Goal: Transaction & Acquisition: Purchase product/service

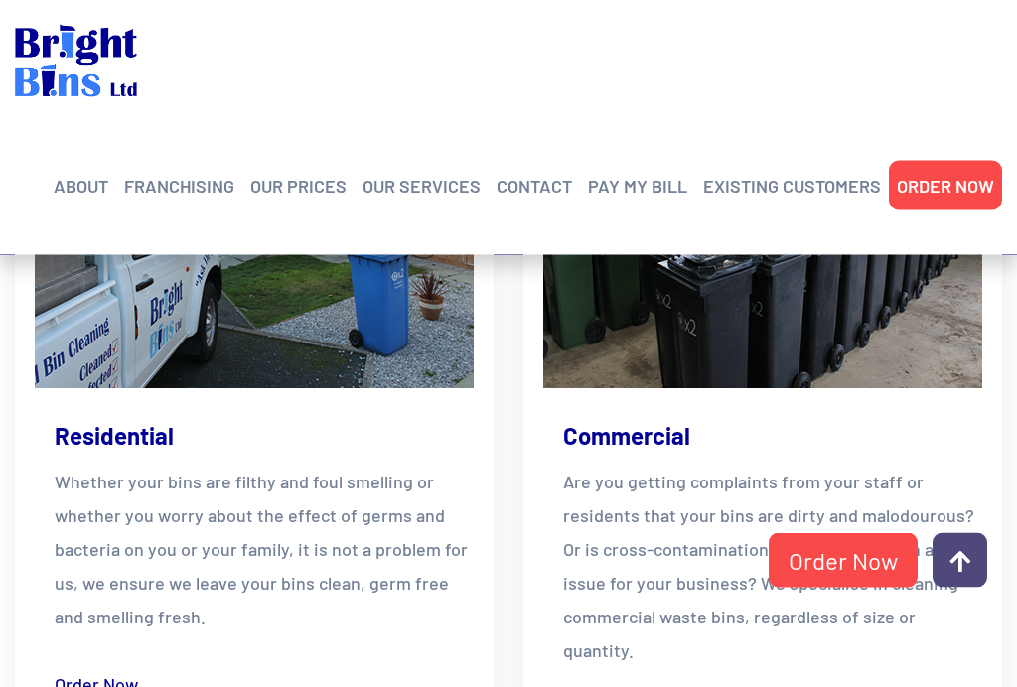
scroll to position [3086, 0]
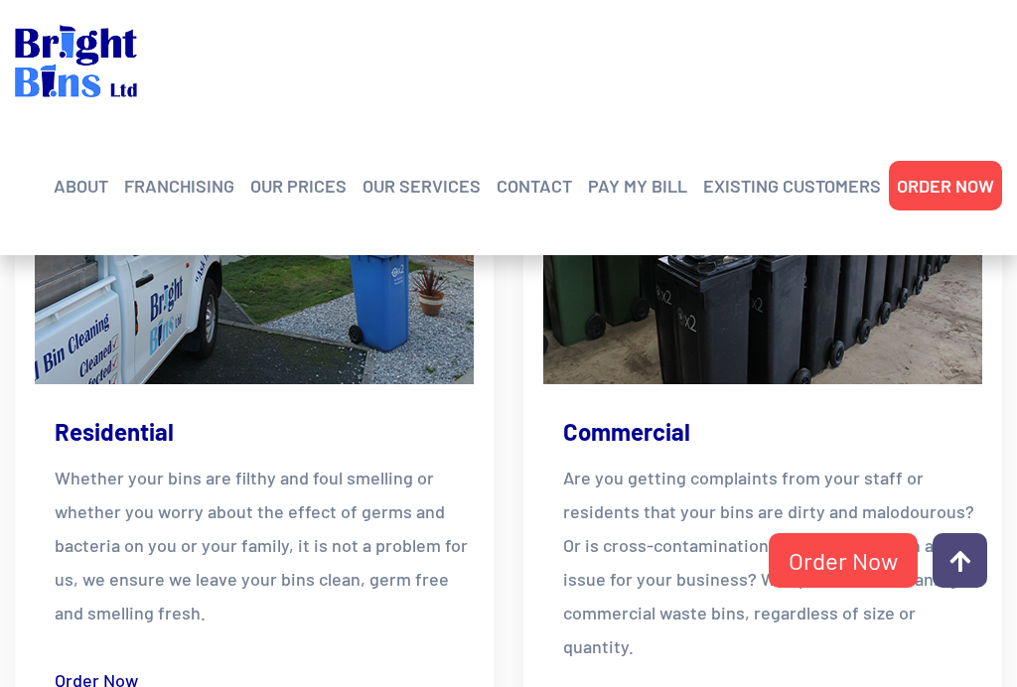
click at [64, 663] on link "Order Now" at bounding box center [96, 680] width 83 height 34
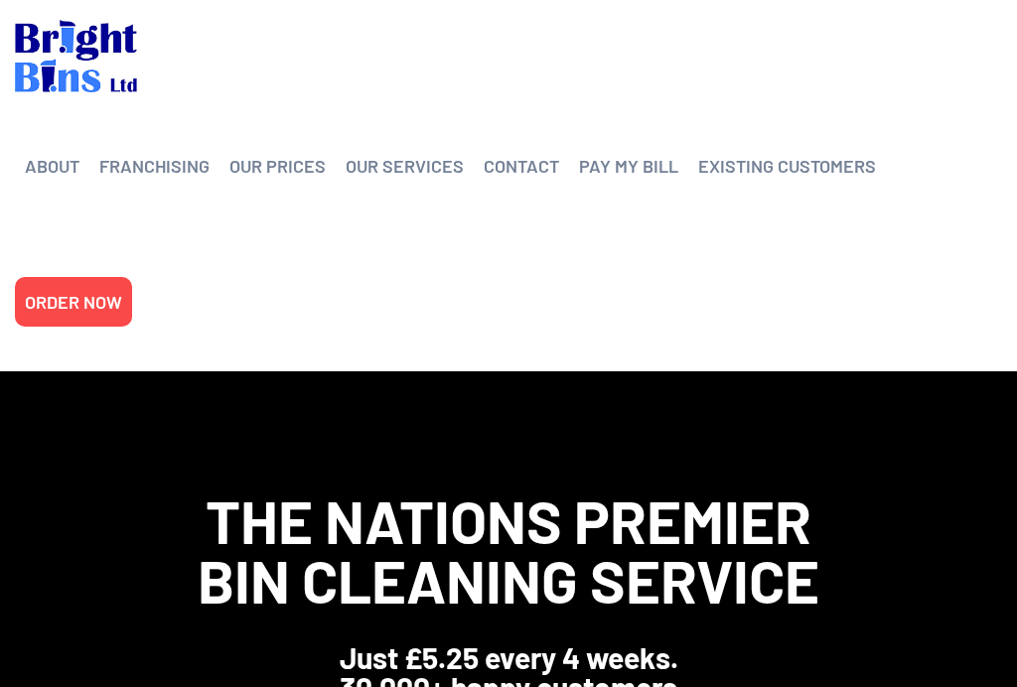
scroll to position [3120, 0]
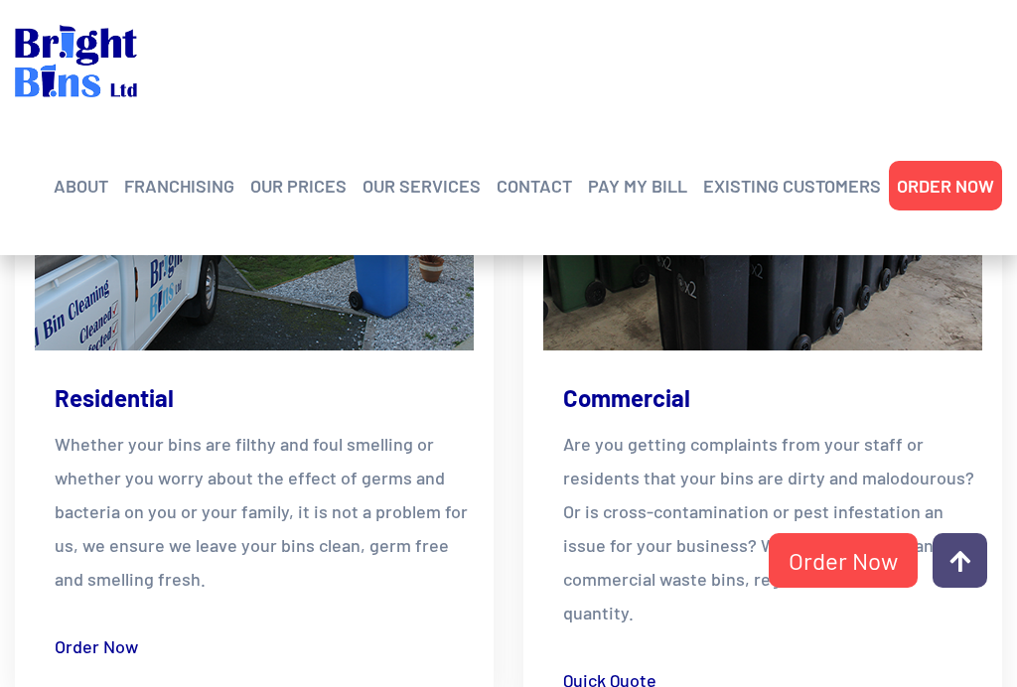
click at [312, 196] on link "OUR PRICES" at bounding box center [298, 186] width 96 height 30
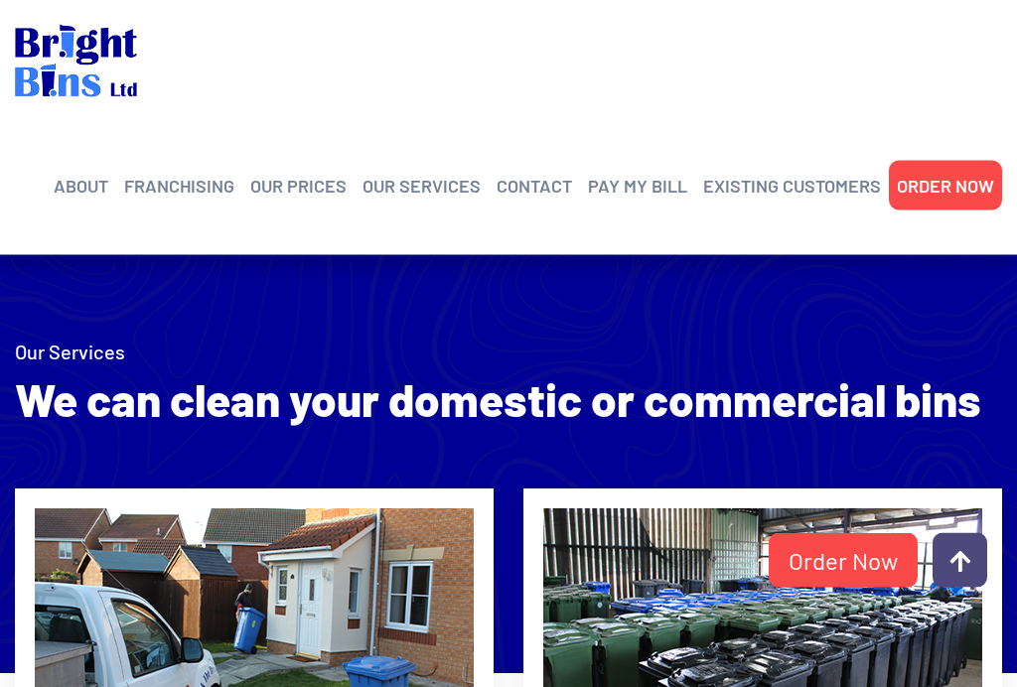
scroll to position [2621, 0]
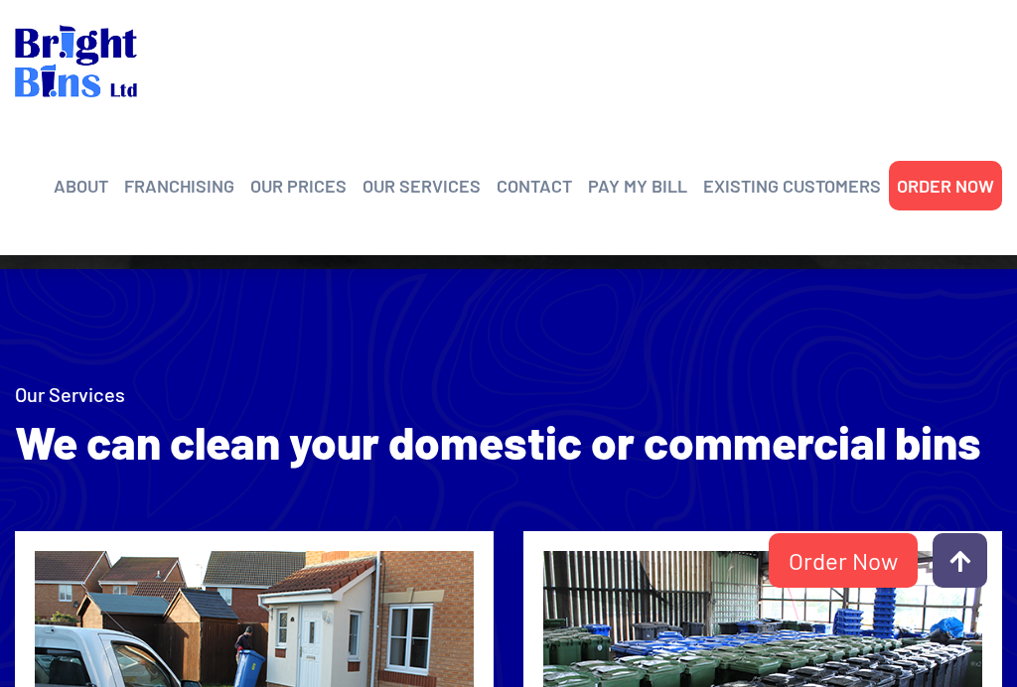
click at [467, 255] on link "Domestic Cleaning" at bounding box center [486, 255] width 189 height 0
click at [84, 255] on li "Frequently Asked Questions" at bounding box center [178, 255] width 248 height 0
click at [103, 255] on link "Frequently Asked Questions" at bounding box center [177, 255] width 189 height 0
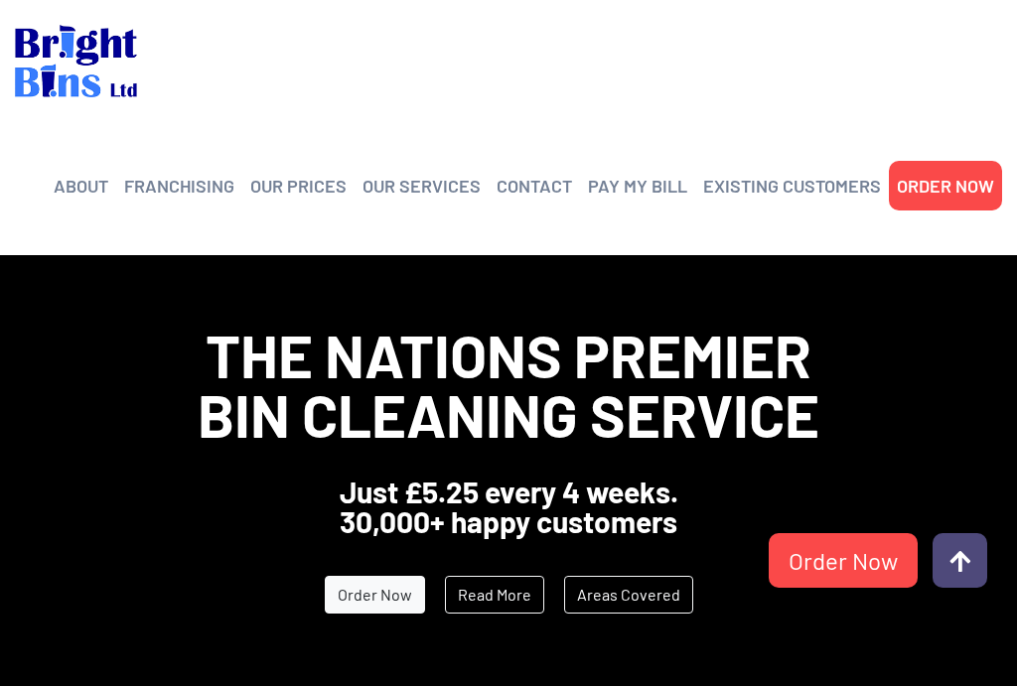
scroll to position [0, 0]
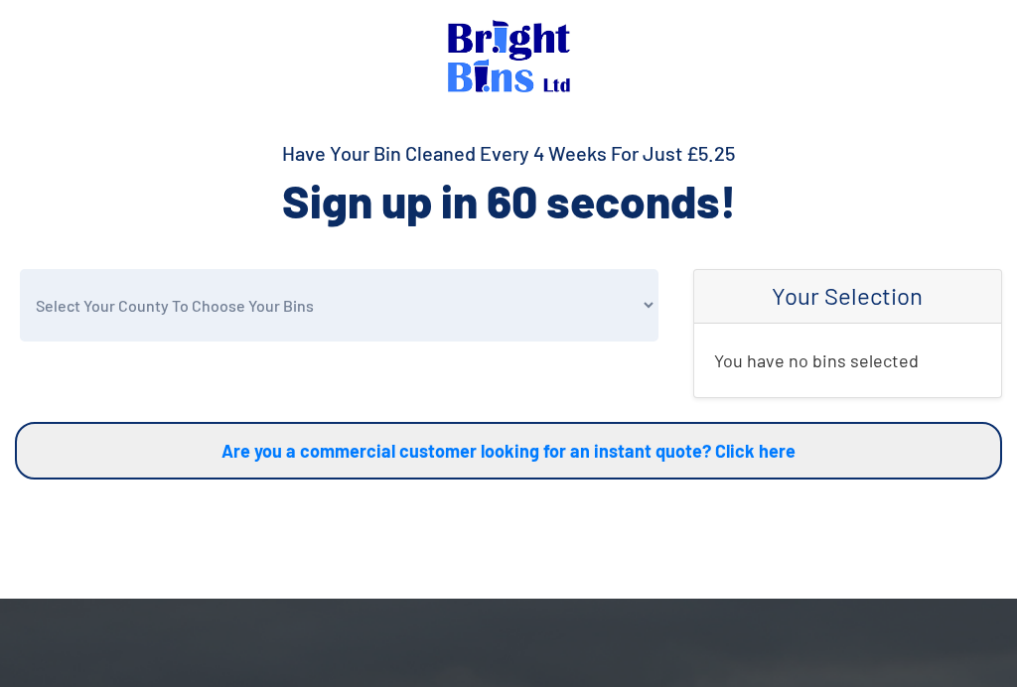
click at [629, 313] on select "Select Your County To Choose Your Bins Cheshire Conwy Denbighshire Flintshire S…" at bounding box center [339, 305] width 638 height 72
select select "Warrington"
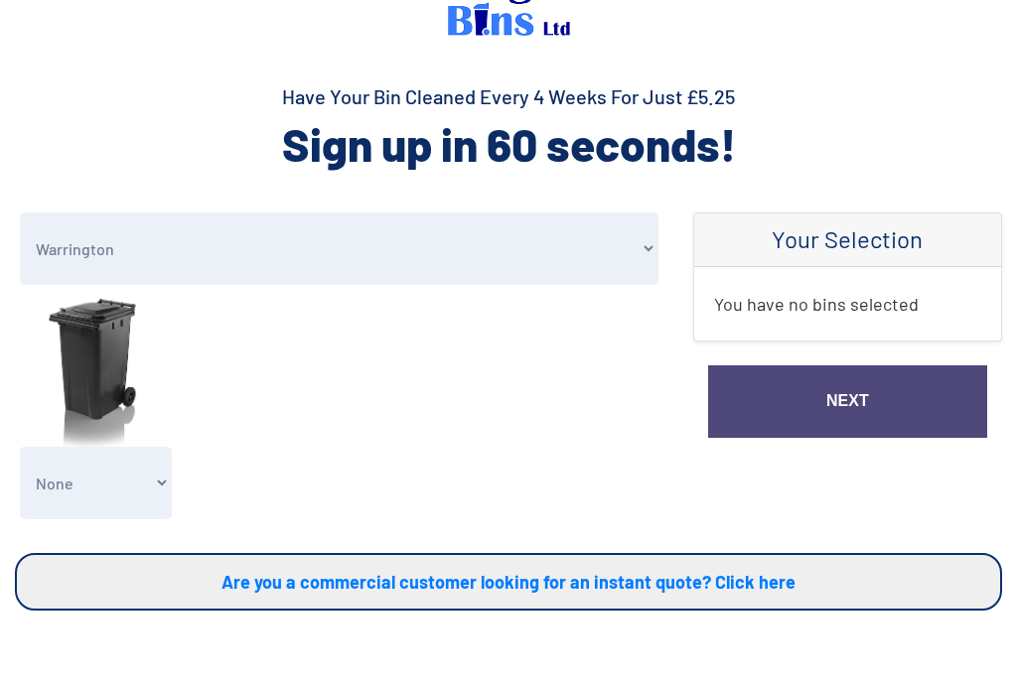
scroll to position [57, 0]
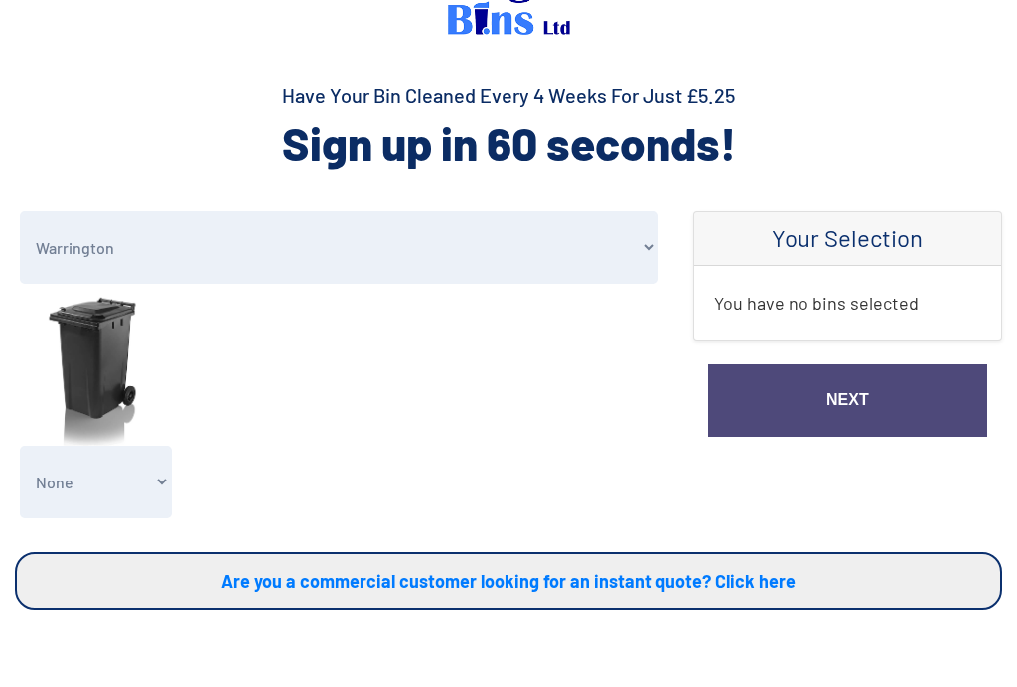
click at [155, 477] on select "None General Waste Bin - X1 (£5.25) General Waste Bin - X2 (£10.50) General Was…" at bounding box center [96, 483] width 152 height 72
click at [890, 246] on h4 "Your Selection" at bounding box center [847, 238] width 267 height 29
click at [891, 401] on link "Next" at bounding box center [847, 400] width 279 height 72
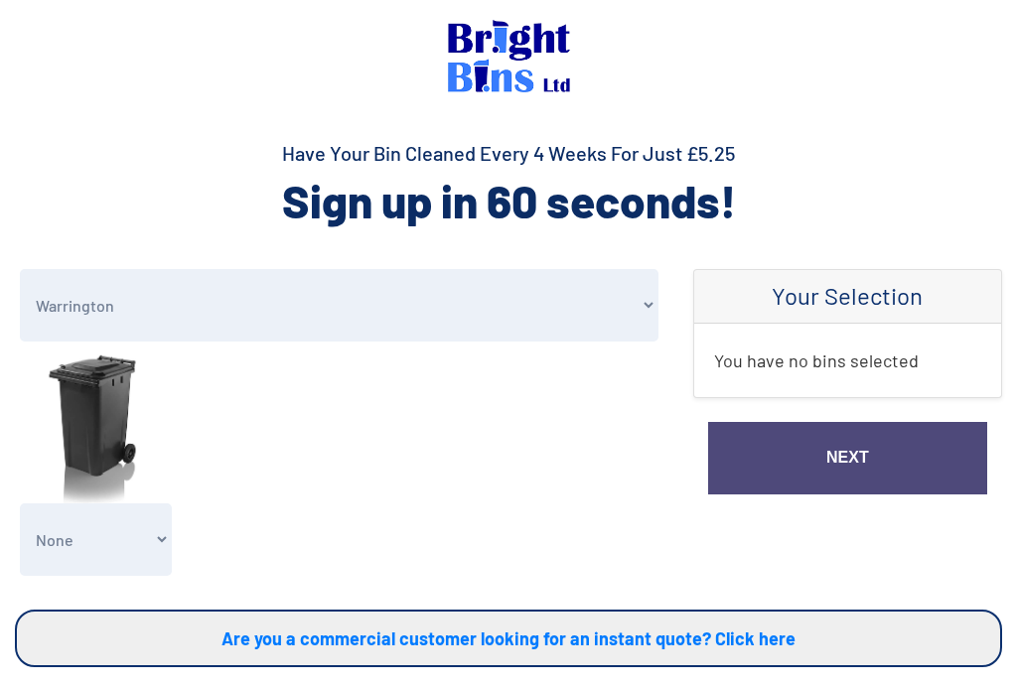
select select "Warrington"
click at [163, 532] on select "None General Waste Bin - X1 (£5.25) General Waste Bin - X2 (£10.50) General Was…" at bounding box center [96, 539] width 152 height 72
click at [155, 544] on select "None General Waste Bin - X1 (£5.25) General Waste Bin - X2 (£10.50) General Was…" at bounding box center [96, 539] width 152 height 72
select select "2"
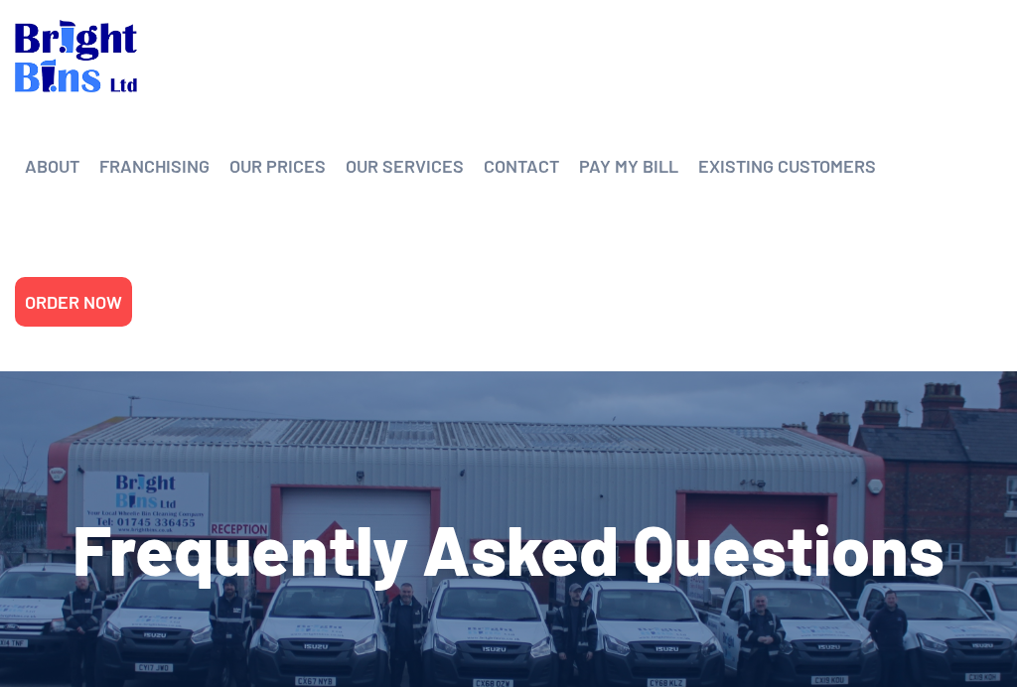
click at [301, 170] on link "OUR PRICES" at bounding box center [277, 166] width 96 height 30
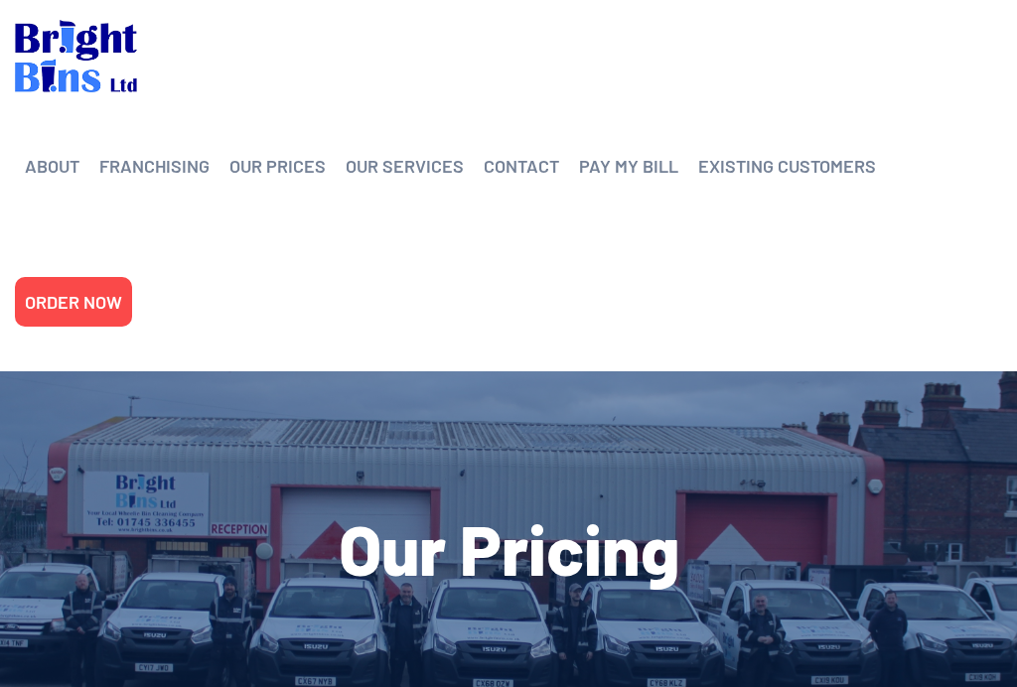
click at [879, 513] on h1 "Our Pricing" at bounding box center [508, 548] width 987 height 70
